Goal: Information Seeking & Learning: Learn about a topic

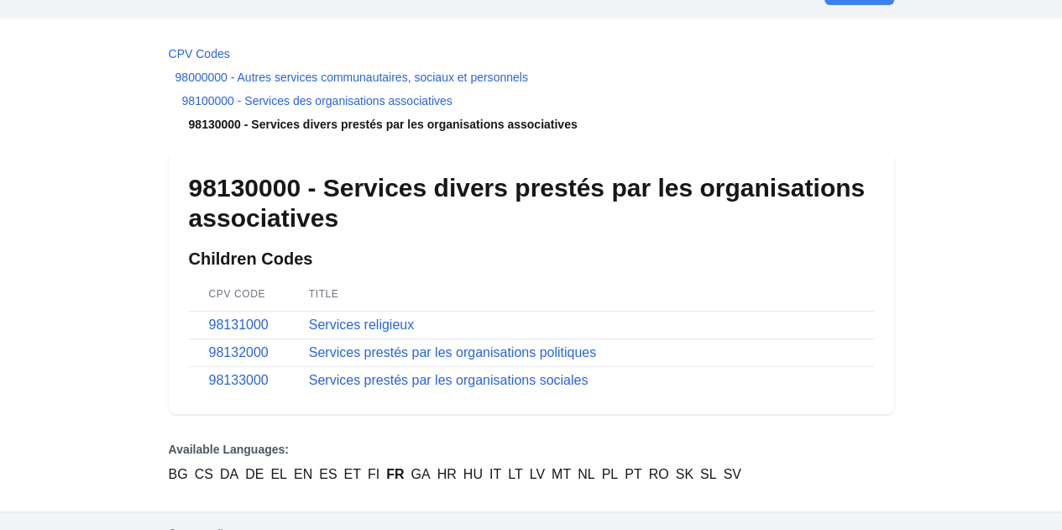
scroll to position [66, 0]
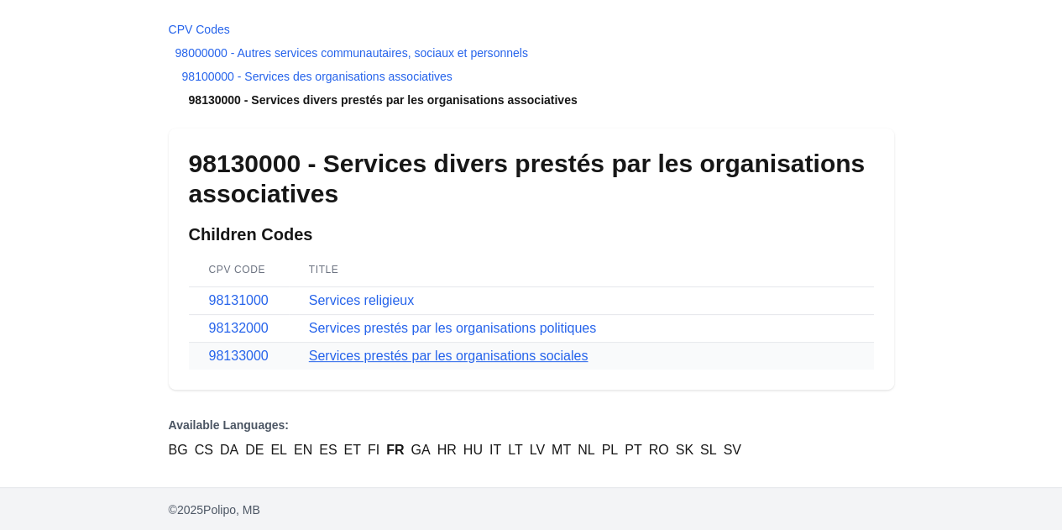
click at [352, 357] on link "Services prestés par les organisations sociales" at bounding box center [448, 355] width 279 height 14
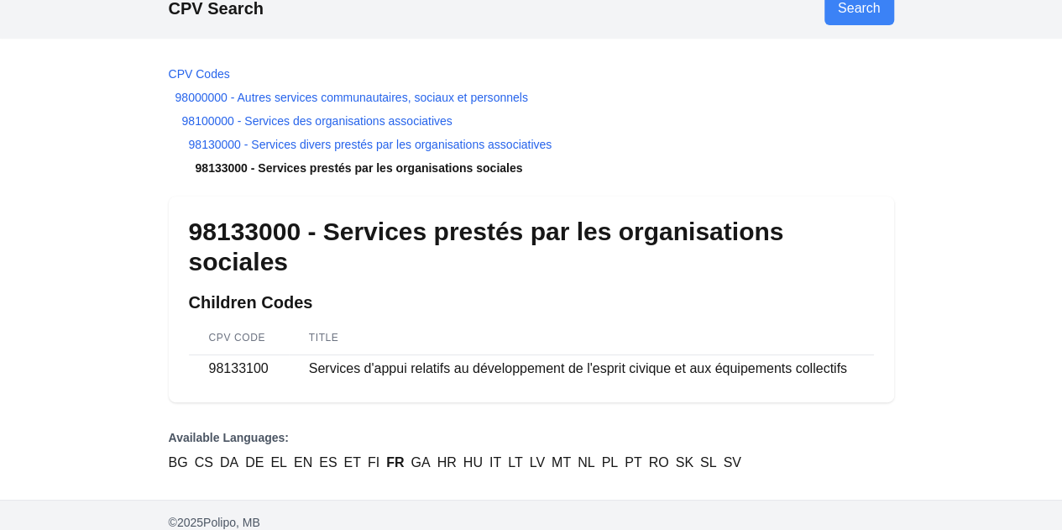
scroll to position [35, 0]
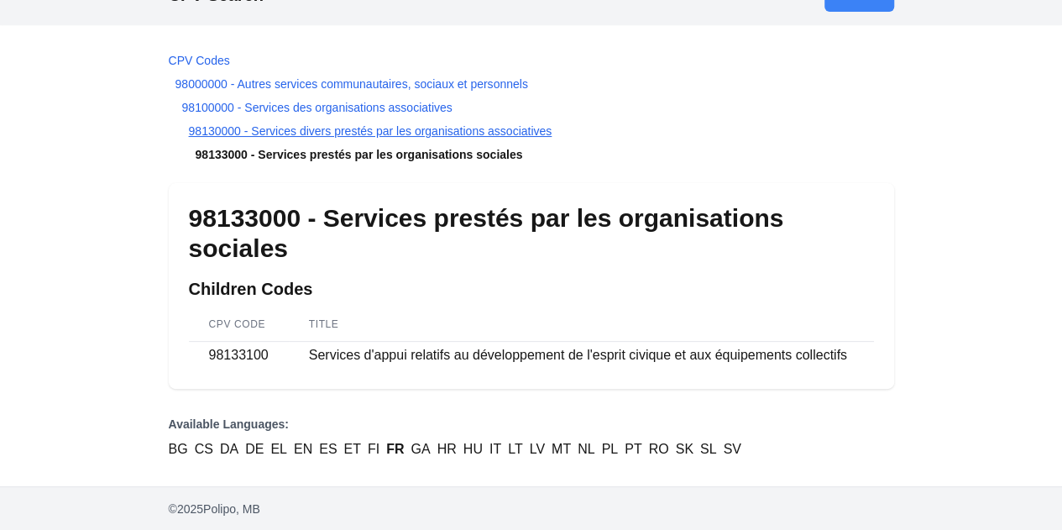
click at [324, 131] on link "98130000 - Services divers prestés par les organisations associatives" at bounding box center [370, 130] width 363 height 13
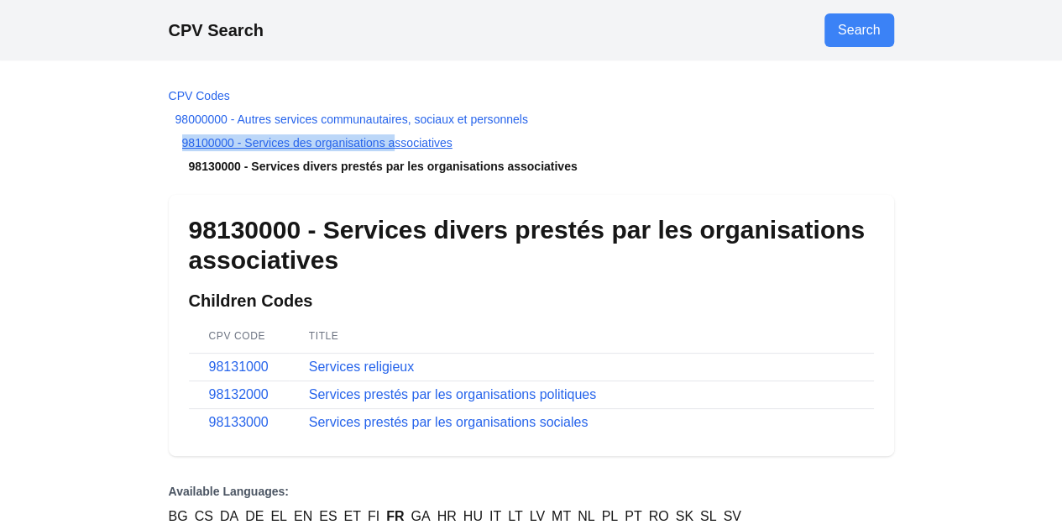
drag, startPoint x: 175, startPoint y: 137, endPoint x: 392, endPoint y: 144, distance: 216.6
click at [392, 144] on li "98100000 - Services des organisations associatives" at bounding box center [531, 142] width 725 height 17
click at [378, 178] on main "CPV Codes 98000000 - Autres services communautaires, sociaux et personnels 9810…" at bounding box center [531, 306] width 752 height 493
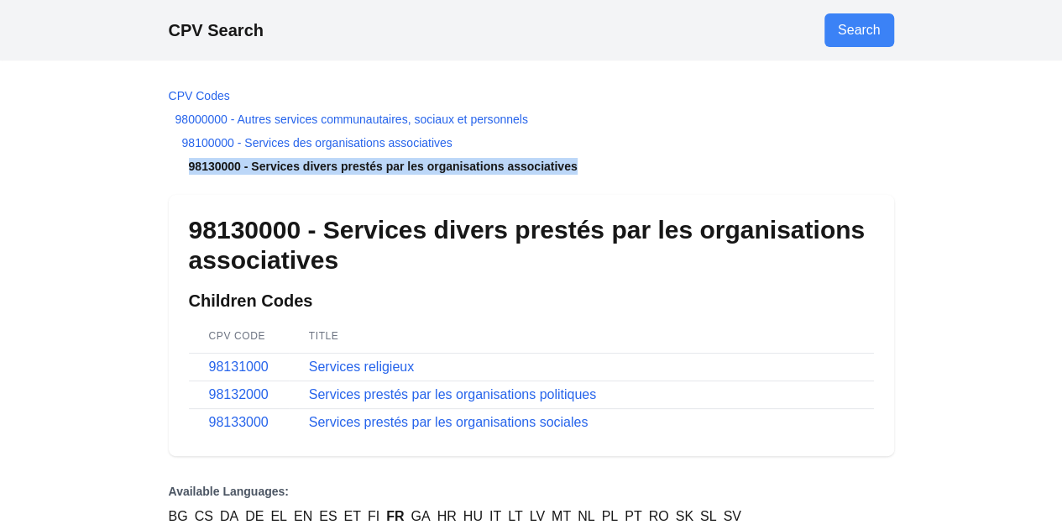
drag, startPoint x: 188, startPoint y: 162, endPoint x: 603, endPoint y: 156, distance: 415.4
click at [603, 156] on ol "CPV Codes 98000000 - Autres services communautaires, sociaux et personnels 9810…" at bounding box center [531, 130] width 725 height 87
